Goal: Transaction & Acquisition: Download file/media

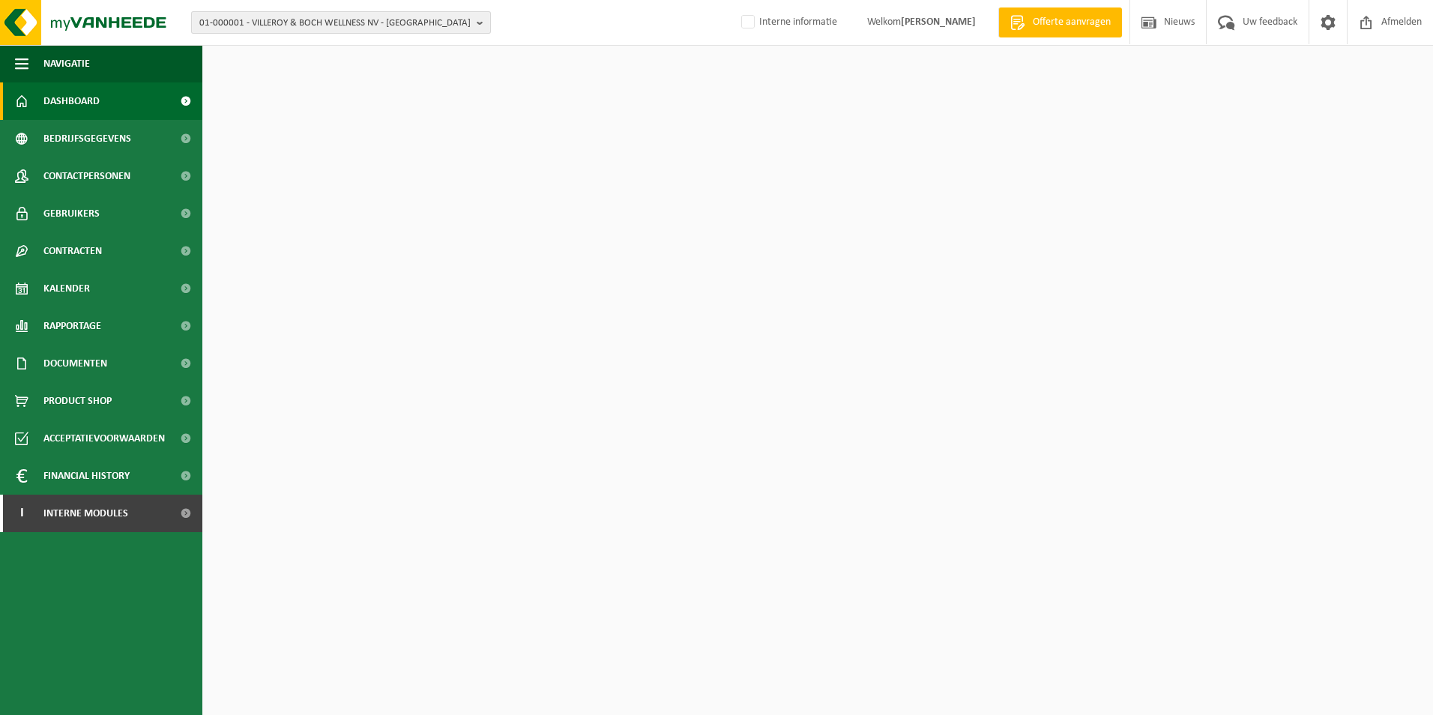
click at [304, 19] on span "01-000001 - VILLEROY & BOCH WELLNESS NV - [GEOGRAPHIC_DATA]" at bounding box center [334, 23] width 271 height 22
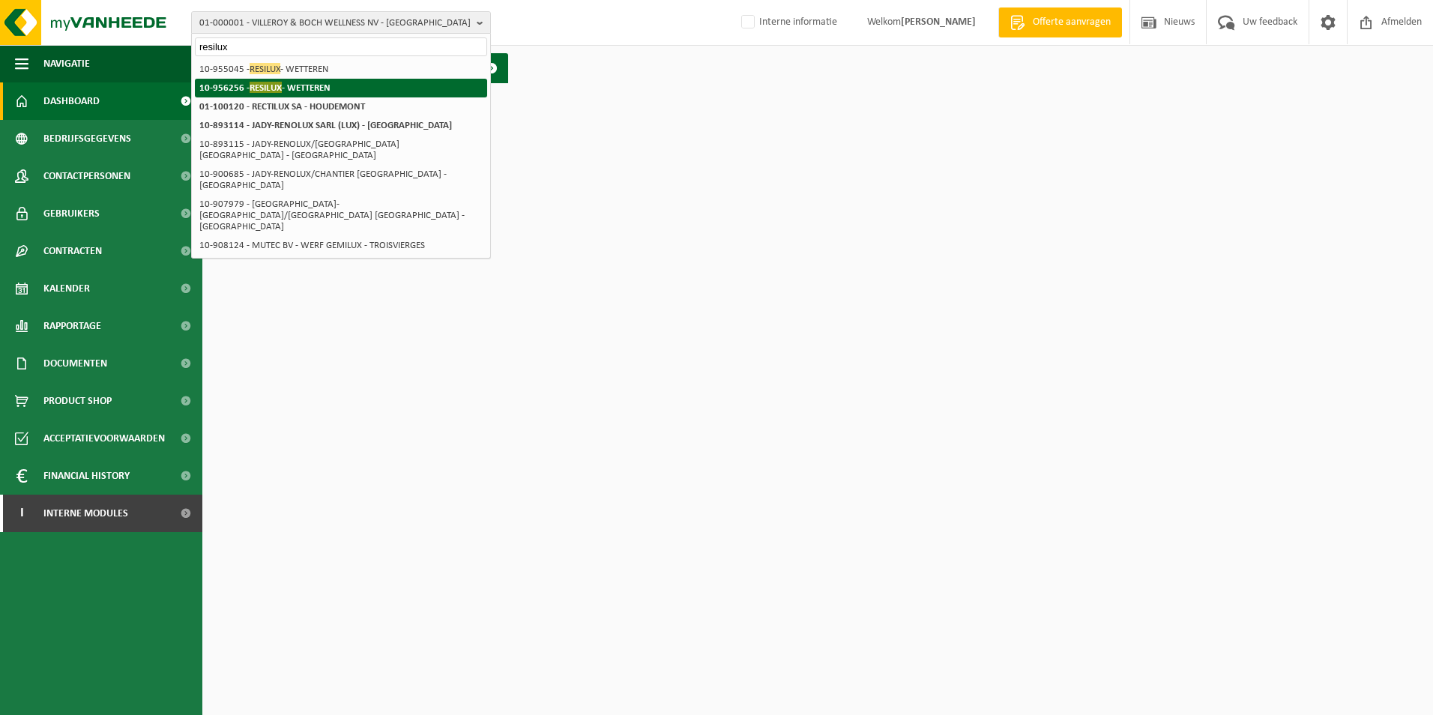
type input "resilux"
click at [327, 86] on strong "10-956256 - RESILUX - WETTEREN" at bounding box center [264, 87] width 131 height 11
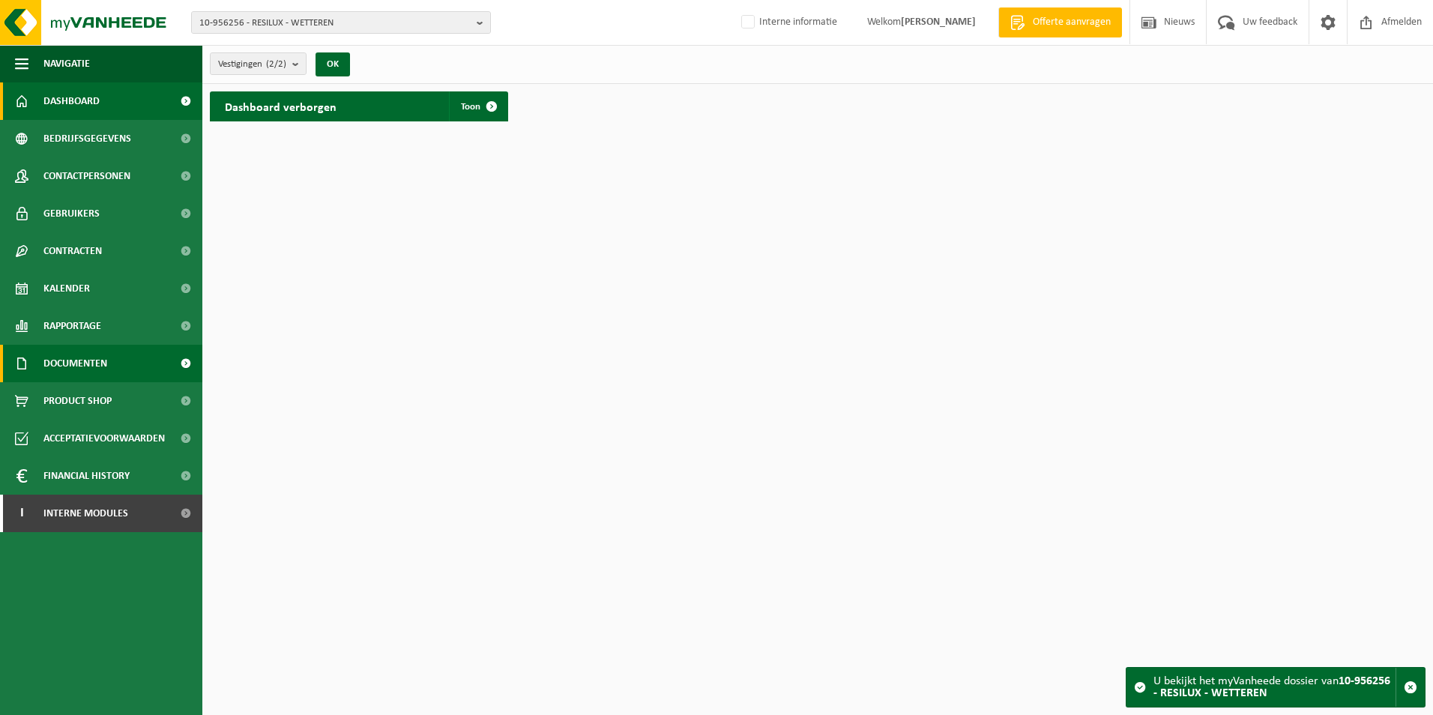
click at [113, 365] on link "Documenten" at bounding box center [101, 363] width 202 height 37
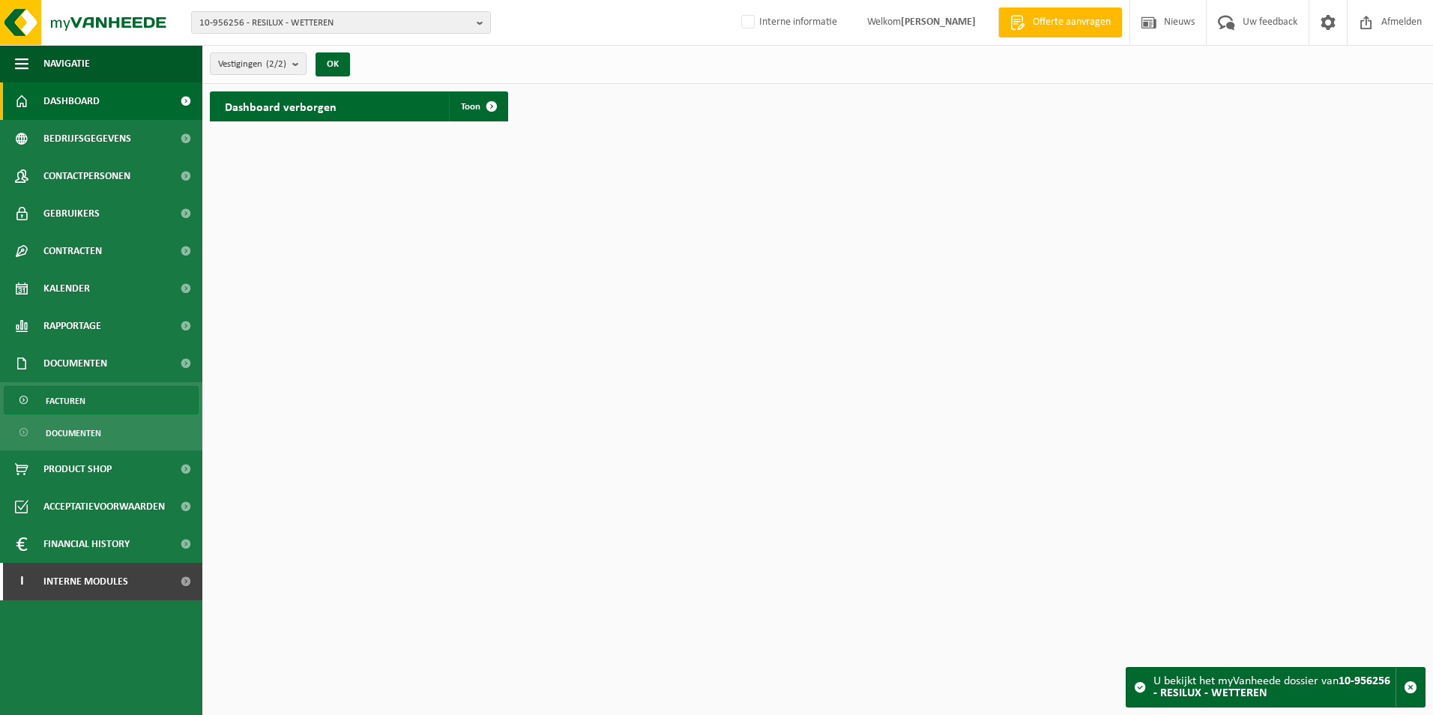
click at [144, 399] on link "Facturen" at bounding box center [101, 400] width 195 height 28
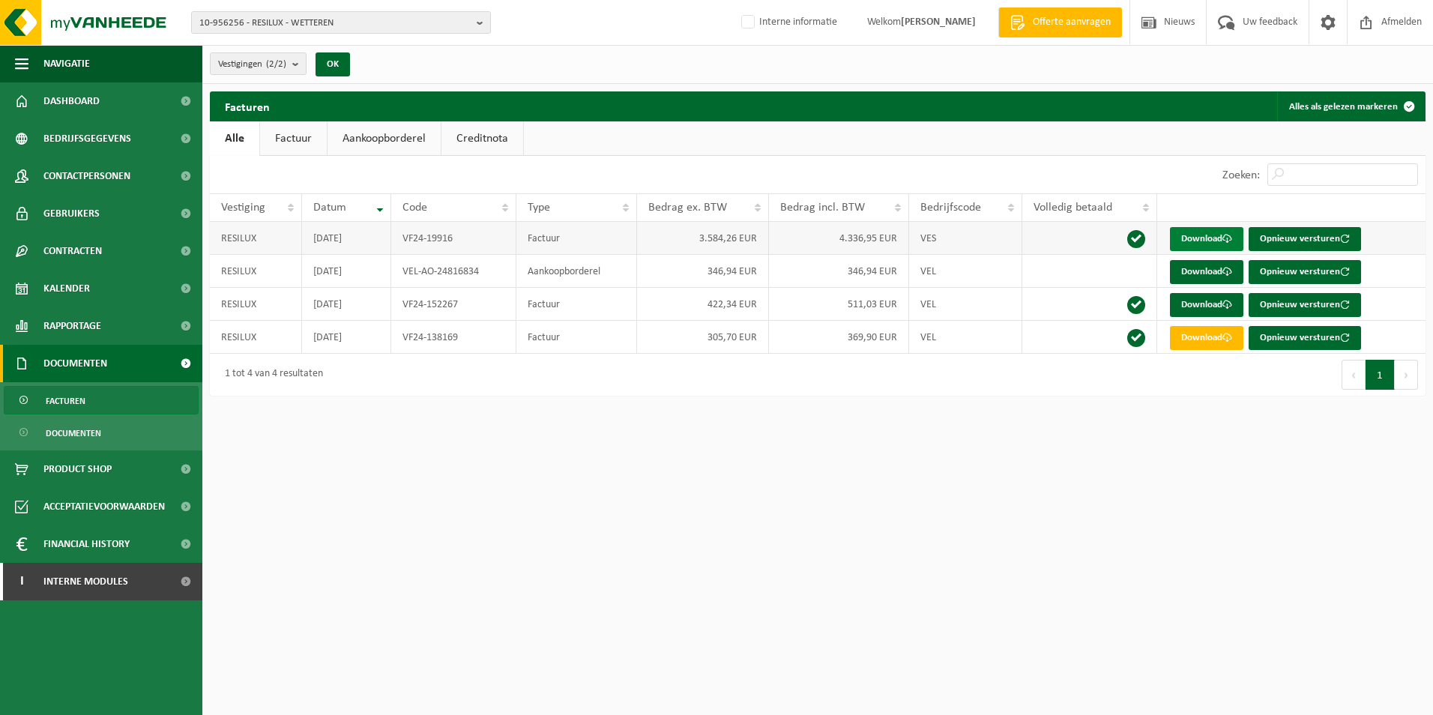
click at [1227, 238] on span at bounding box center [1227, 239] width 10 height 10
click at [313, 24] on span "10-956256 - RESILUX - WETTEREN" at bounding box center [334, 23] width 271 height 22
click at [299, 8] on div "10-956256 - RESILUX - WETTEREN 10-956256 - RESILUX - WETTEREN 10-955045 - RESIL…" at bounding box center [716, 23] width 1433 height 46
click at [297, 26] on span "10-956256 - RESILUX - WETTEREN" at bounding box center [334, 23] width 271 height 22
click at [295, 44] on input "text" at bounding box center [341, 46] width 292 height 19
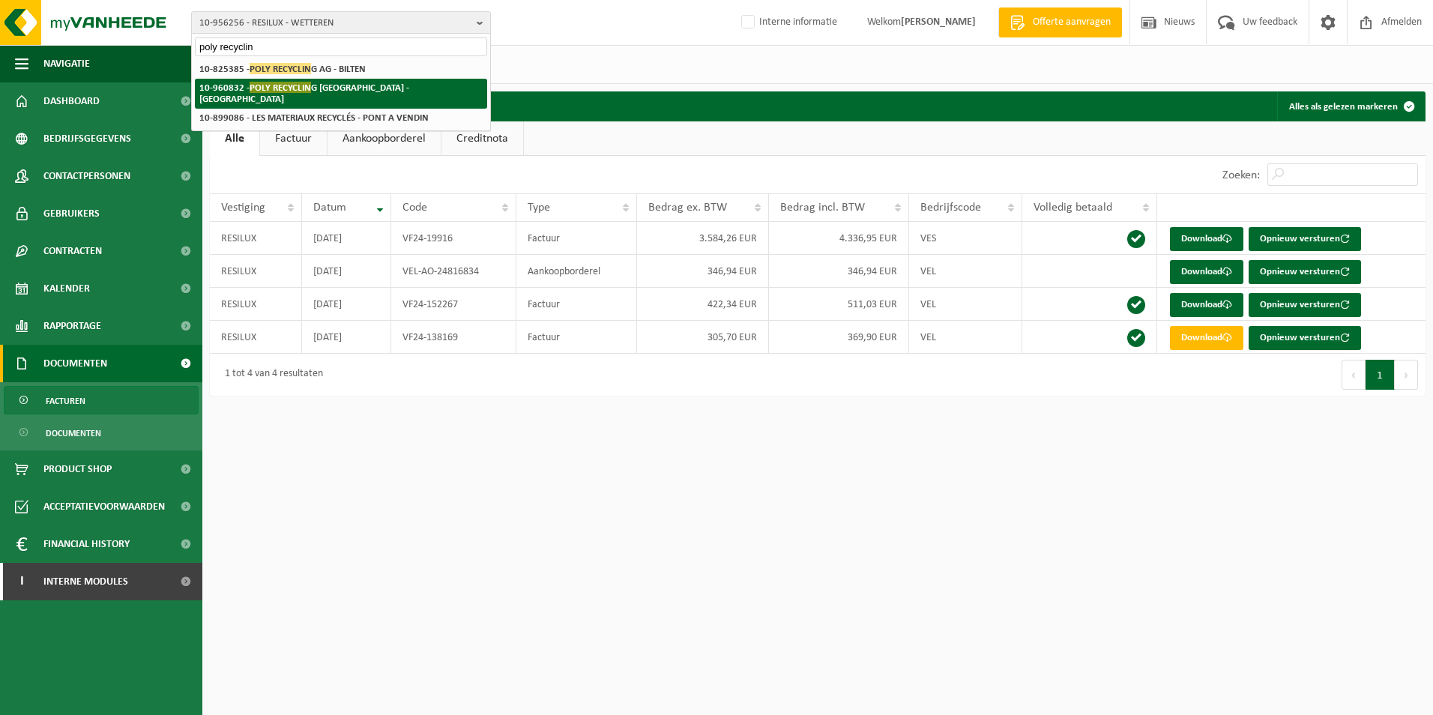
type input "poly recyclin"
click at [409, 93] on strong "10-960832 - POLY RECYCLIN G WEST EUROPE - WETTEREN" at bounding box center [304, 93] width 210 height 22
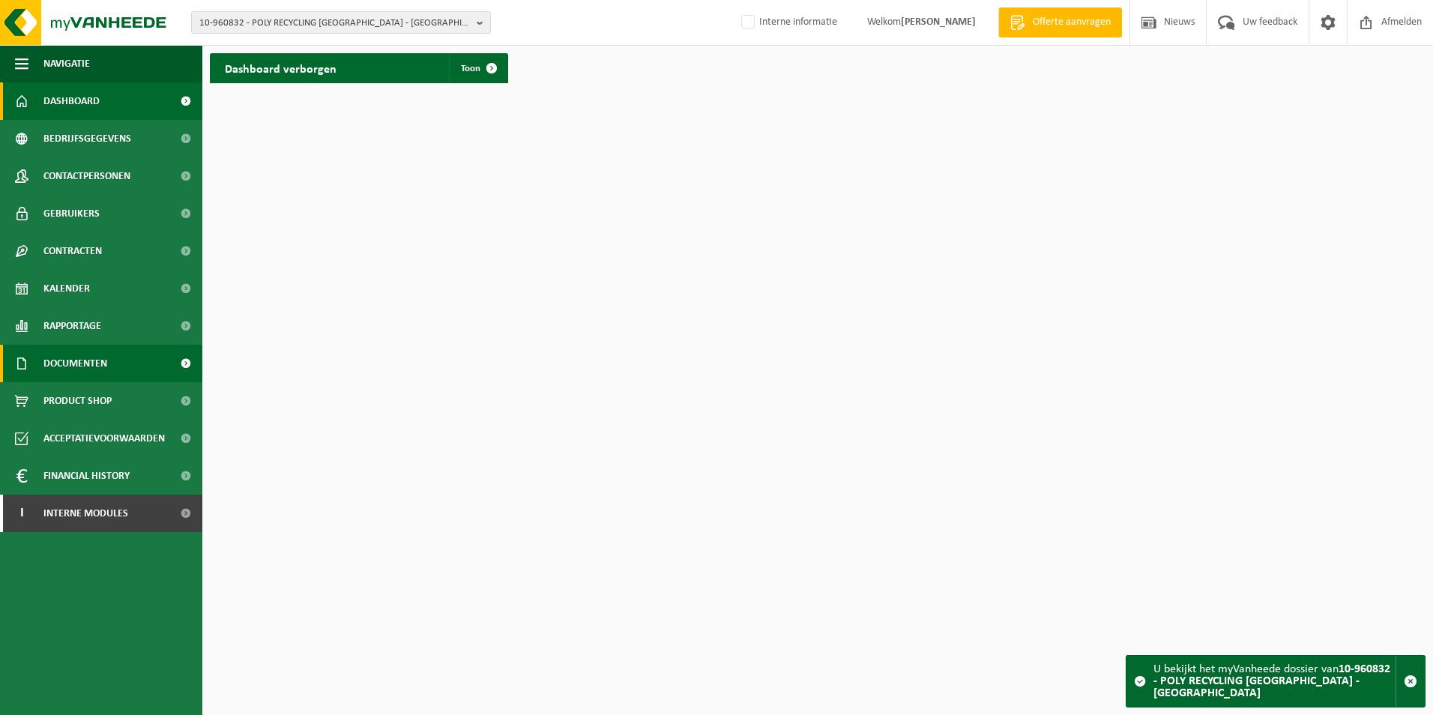
click at [80, 365] on span "Documenten" at bounding box center [75, 363] width 64 height 37
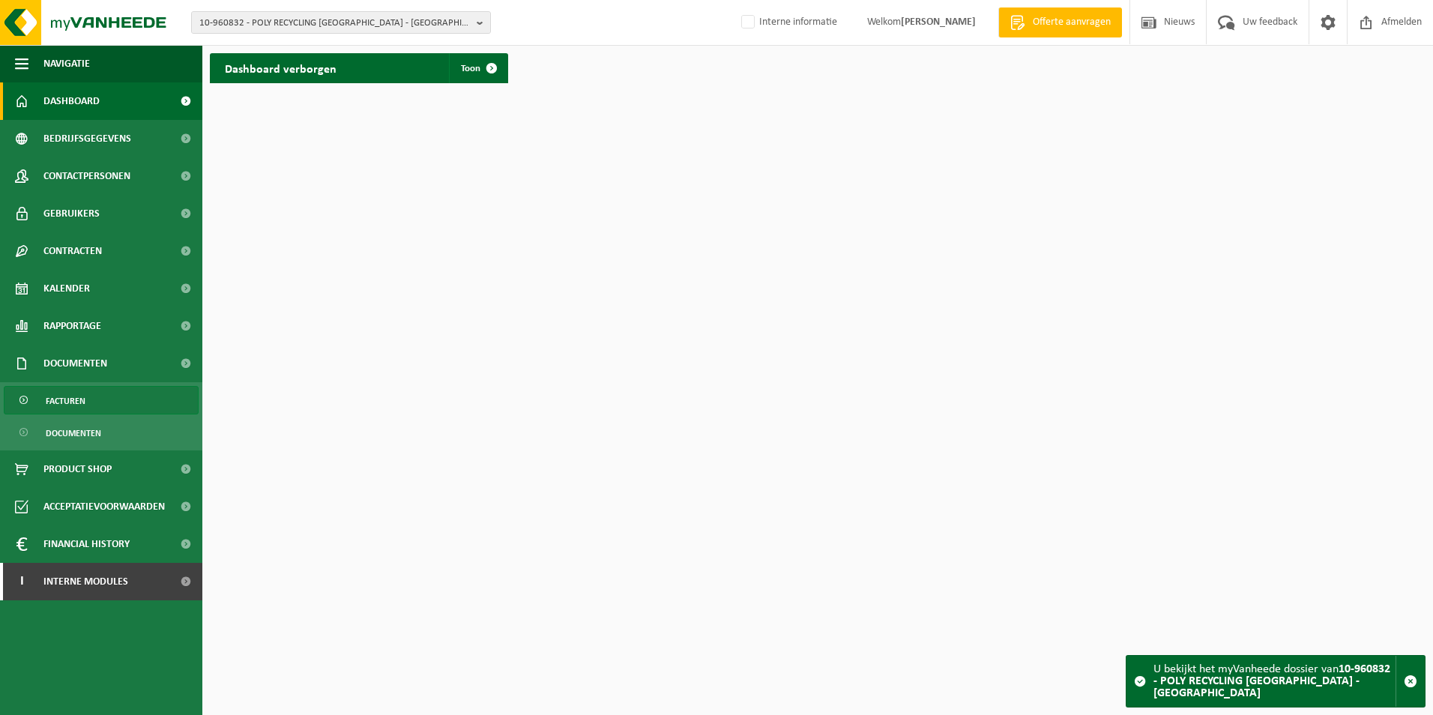
click at [124, 392] on link "Facturen" at bounding box center [101, 400] width 195 height 28
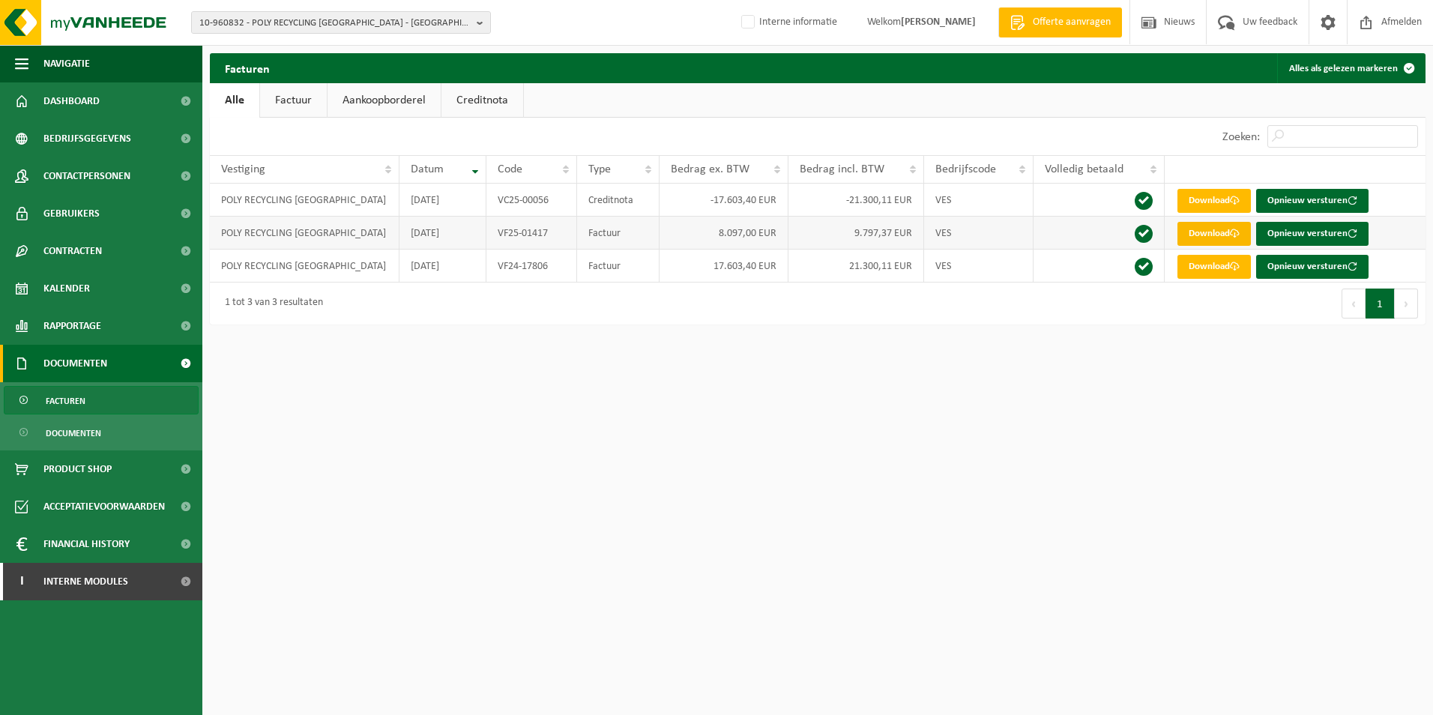
click at [1210, 235] on link "Download" at bounding box center [1214, 234] width 73 height 24
click at [1228, 269] on link "Download" at bounding box center [1214, 267] width 73 height 24
